Goal: Information Seeking & Learning: Learn about a topic

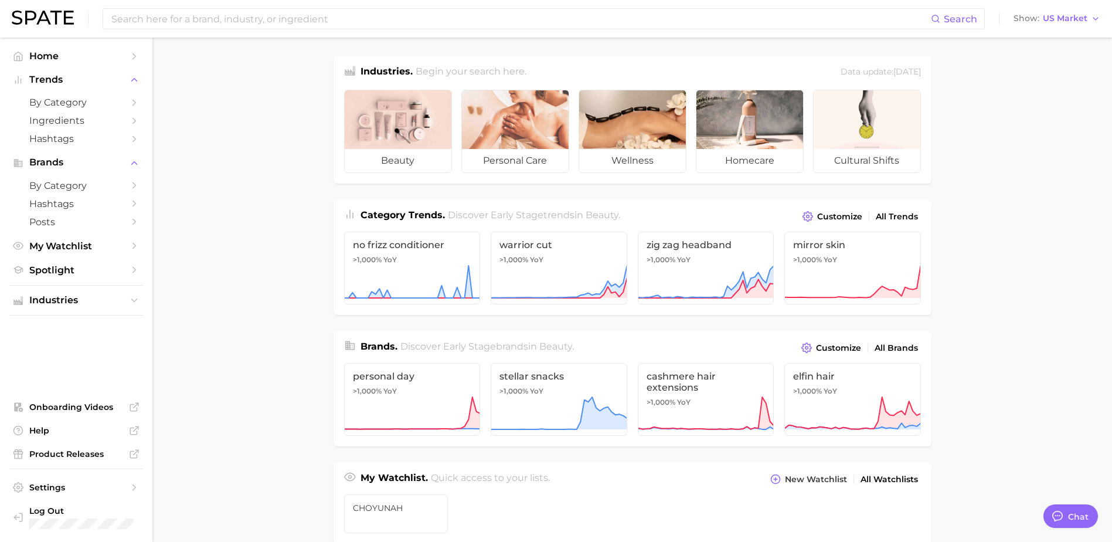
click at [260, 121] on main "Industries. Begin your search here. Data update: July 27th, 2025 beauty persona…" at bounding box center [632, 495] width 960 height 915
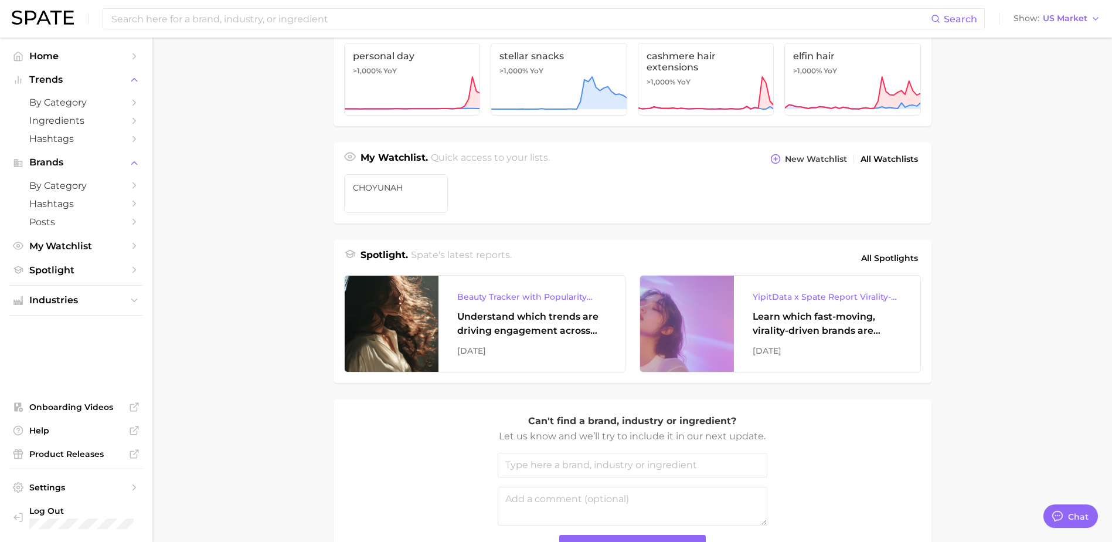
scroll to position [411, 0]
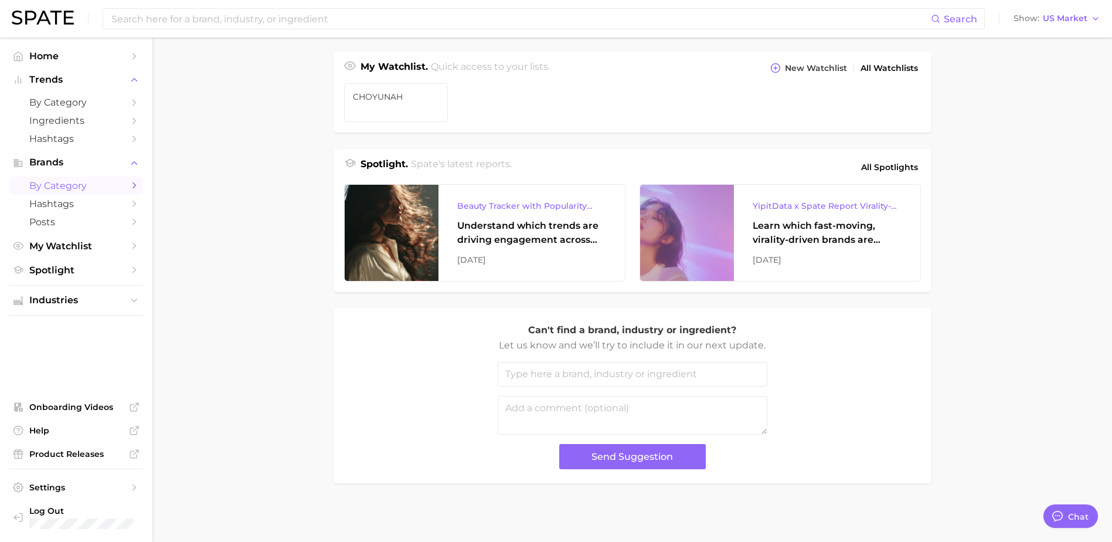
click at [95, 186] on span "by Category" at bounding box center [76, 185] width 94 height 11
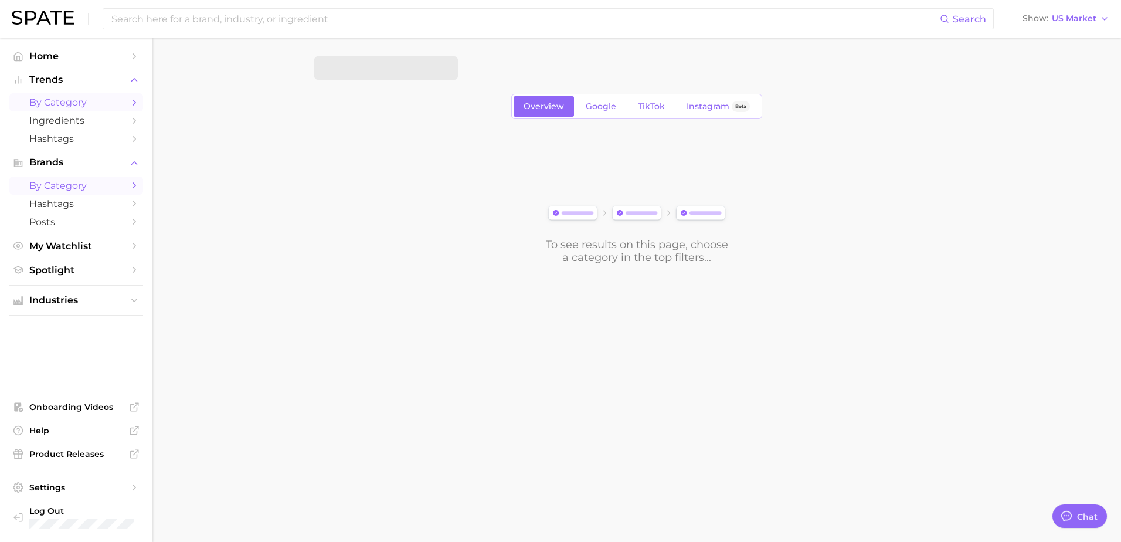
click at [114, 98] on span "by Category" at bounding box center [76, 102] width 94 height 11
click at [94, 124] on span "Ingredients" at bounding box center [76, 120] width 94 height 11
click at [402, 74] on button "1. Choose Category" at bounding box center [386, 67] width 144 height 23
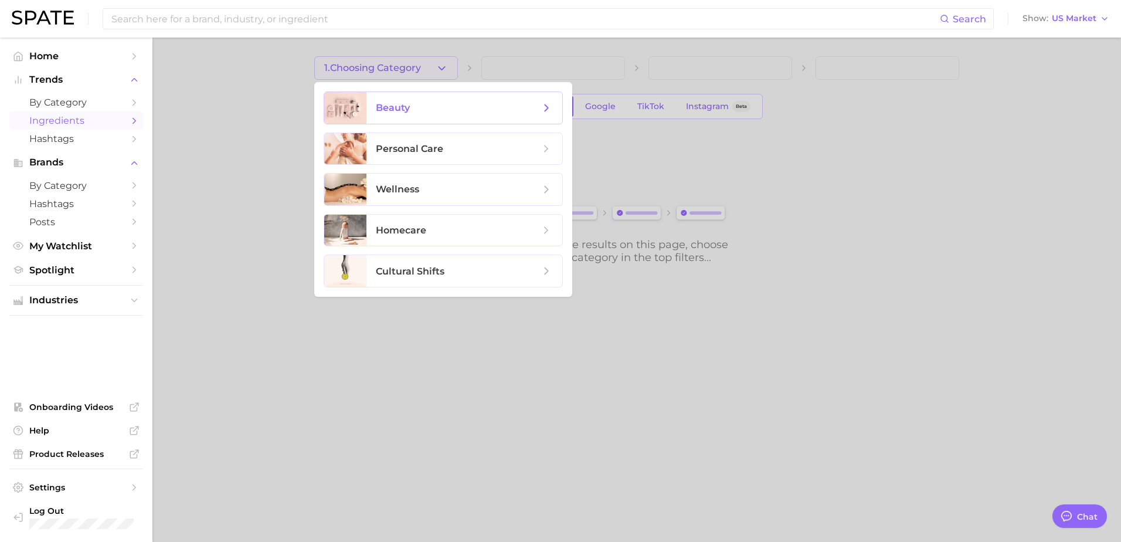
click at [477, 108] on span "beauty" at bounding box center [458, 107] width 164 height 13
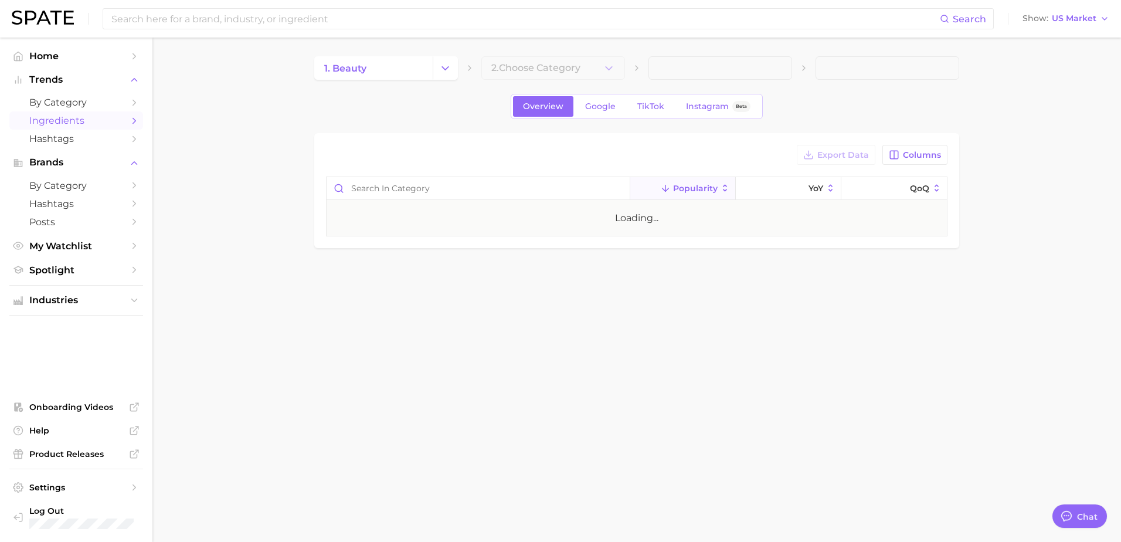
click at [1041, 124] on main "1. beauty 2. Choose Category Overview Google TikTok Instagram Beta Export Data …" at bounding box center [636, 172] width 969 height 269
click at [873, 291] on main "1. beauty 2. Choose Category Overview Google TikTok Instagram Beta Export Data …" at bounding box center [636, 172] width 969 height 269
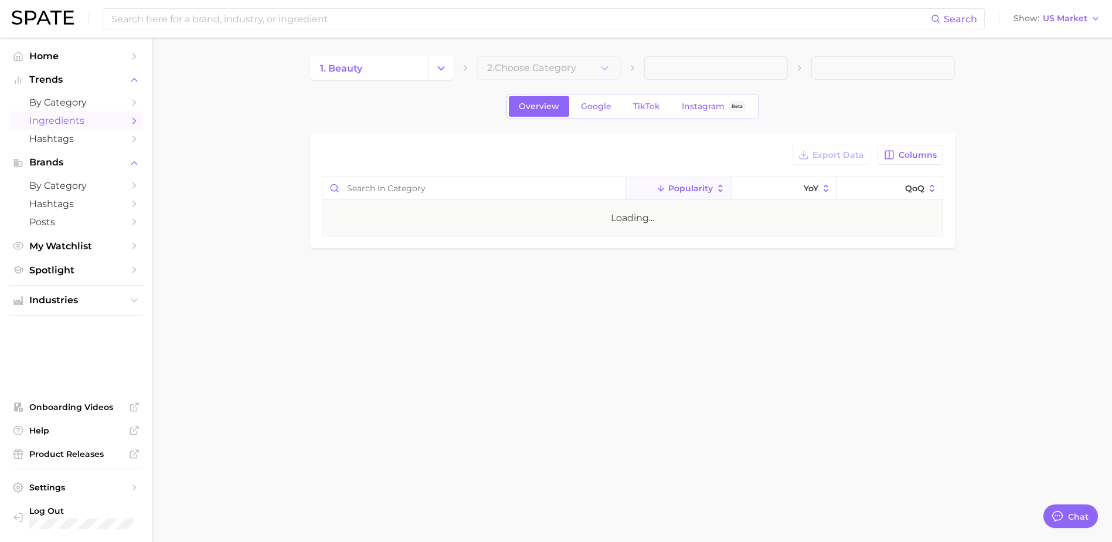
type textarea "x"
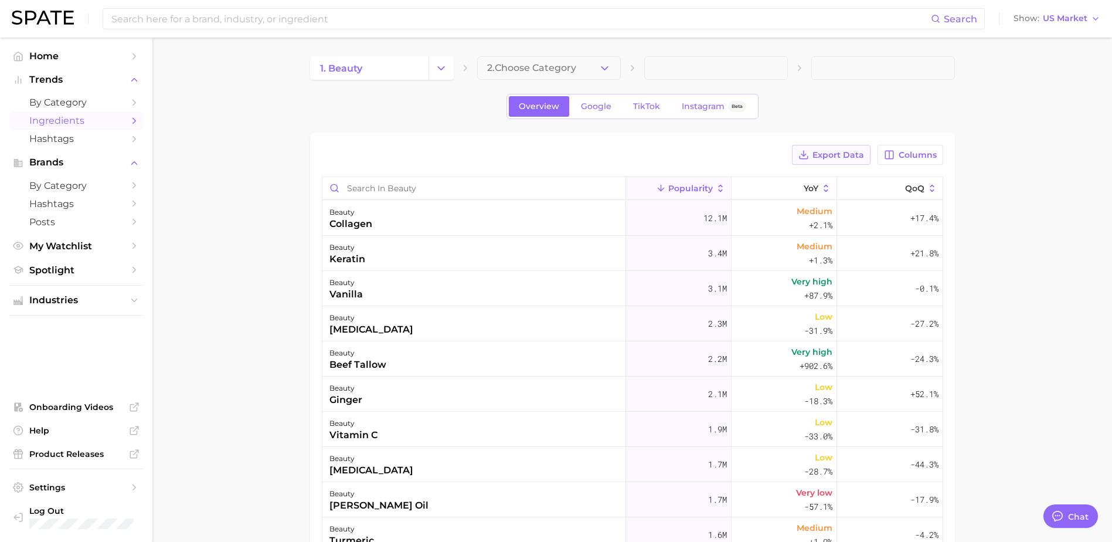
click at [829, 156] on span "Export Data" at bounding box center [839, 155] width 52 height 10
click at [295, 250] on main "1. beauty 2. Choose Category Overview Google TikTok Instagram Beta Export Data …" at bounding box center [632, 413] width 960 height 751
